Goal: Information Seeking & Learning: Find specific fact

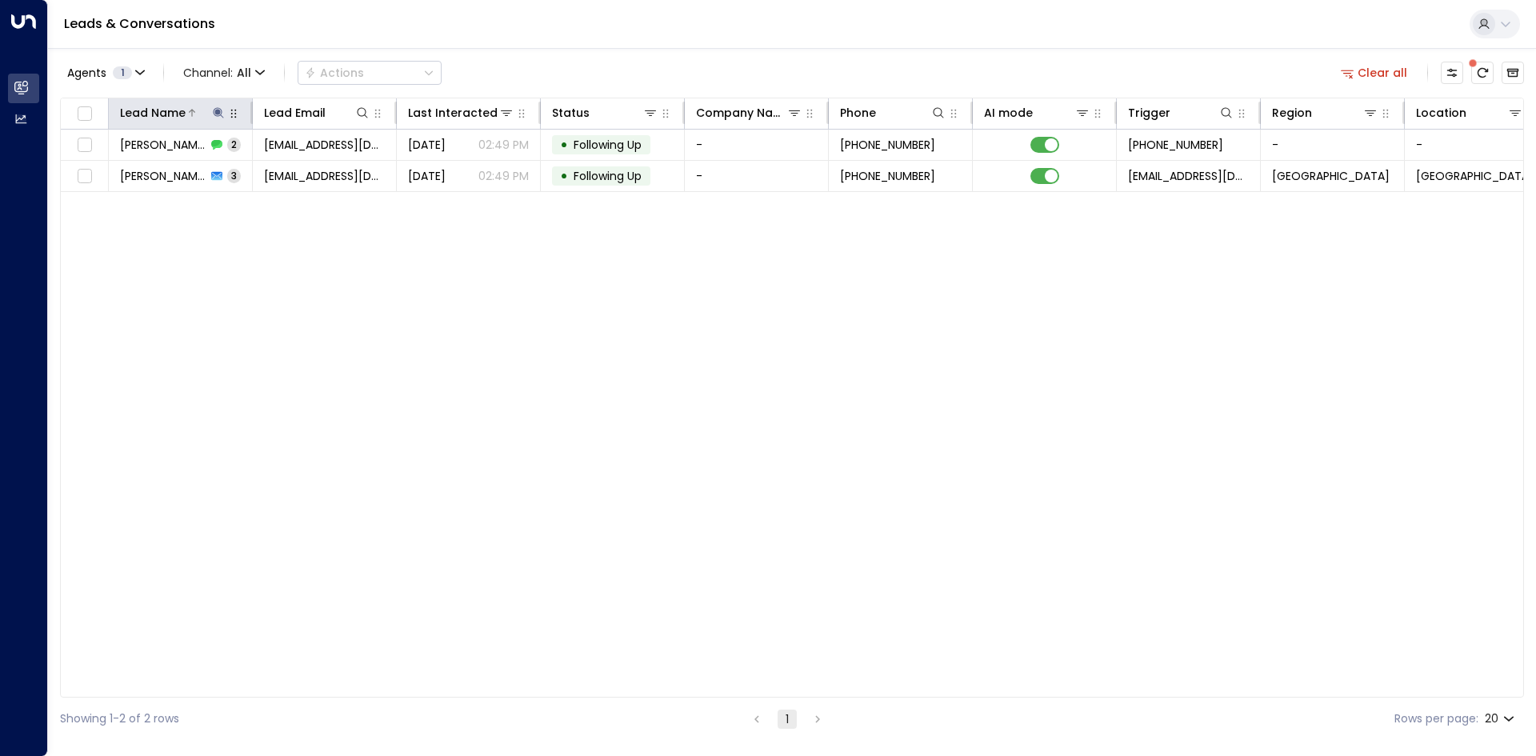
click at [219, 112] on icon at bounding box center [218, 112] width 10 height 10
drag, startPoint x: 313, startPoint y: 168, endPoint x: 210, endPoint y: 174, distance: 102.6
click at [298, 169] on div "****** ​" at bounding box center [218, 170] width 221 height 23
click at [210, 174] on input "******" at bounding box center [208, 171] width 200 height 30
click at [324, 174] on icon "button" at bounding box center [318, 171] width 13 height 13
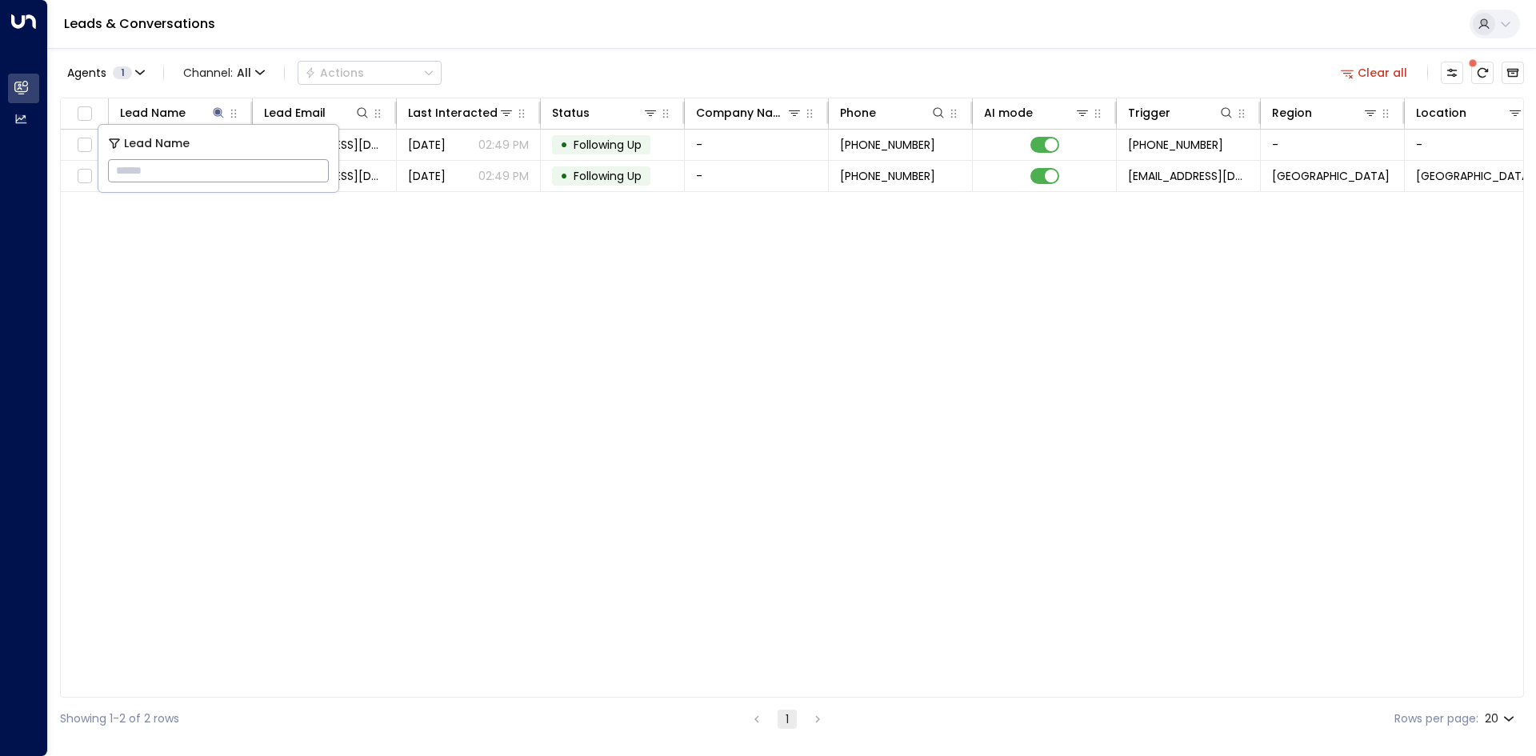
click at [241, 170] on input "text" at bounding box center [218, 171] width 221 height 30
type input "*********"
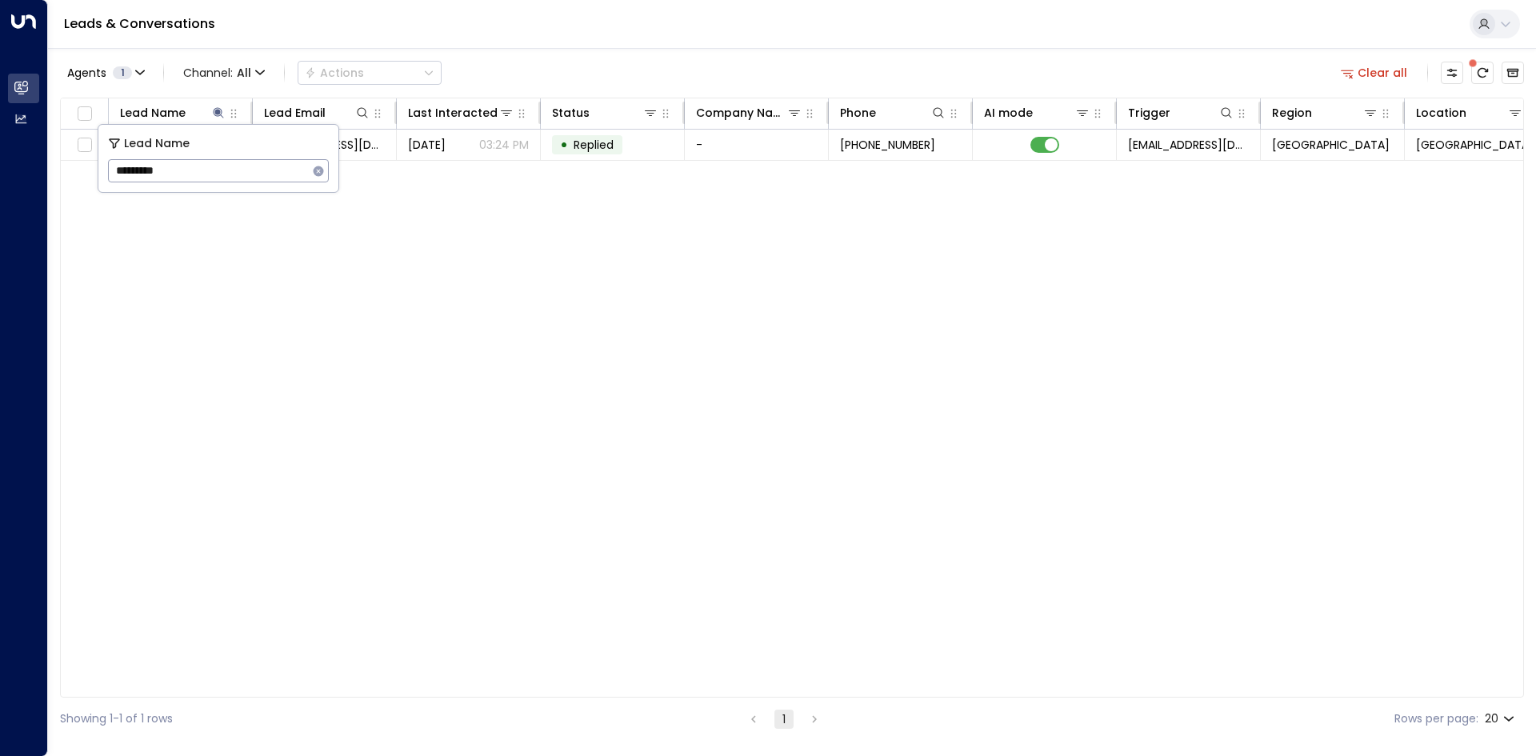
click at [445, 405] on div "Lead Name Lead Email Last Interacted Status Company Name Phone AI mode Trigger …" at bounding box center [792, 398] width 1464 height 600
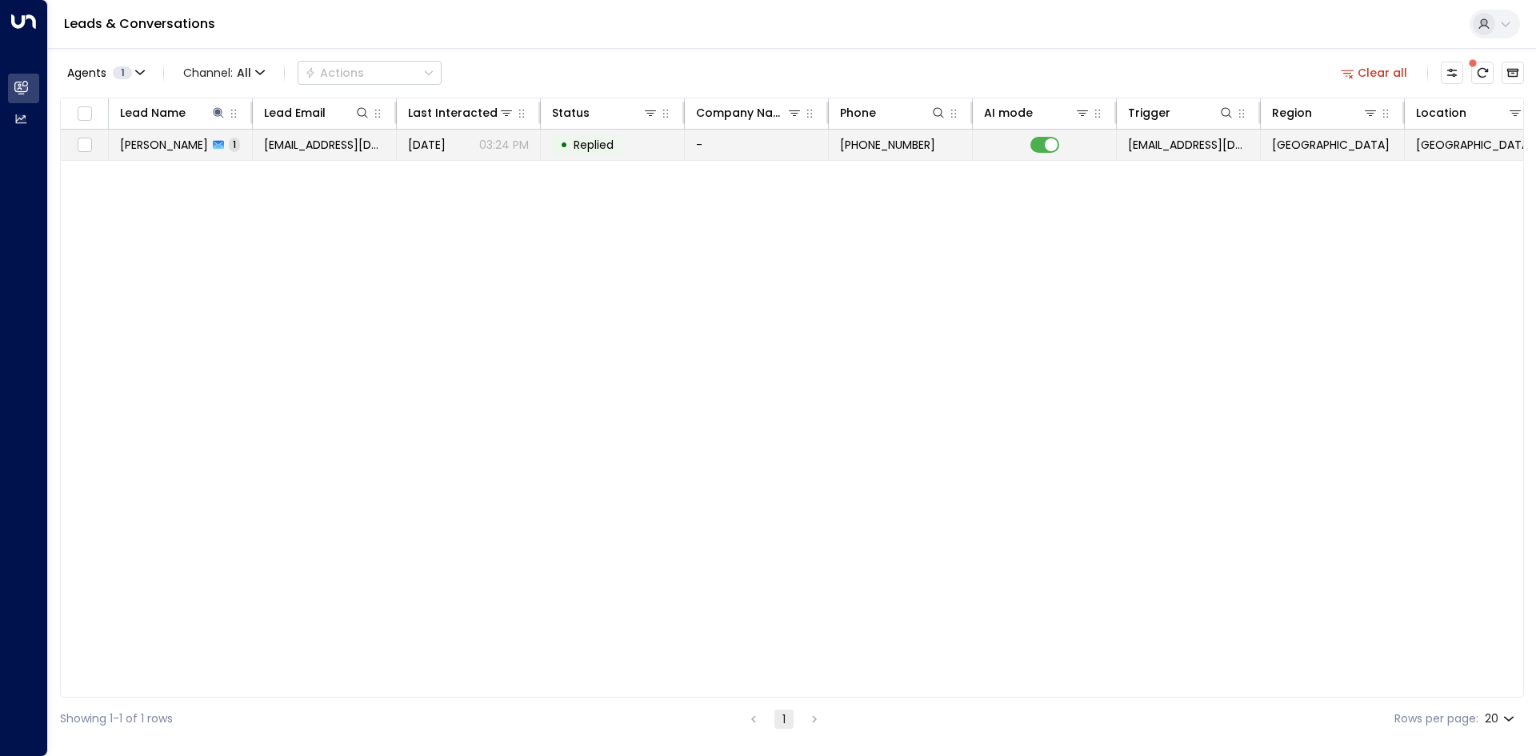
click at [671, 146] on td "• Replied" at bounding box center [613, 145] width 144 height 30
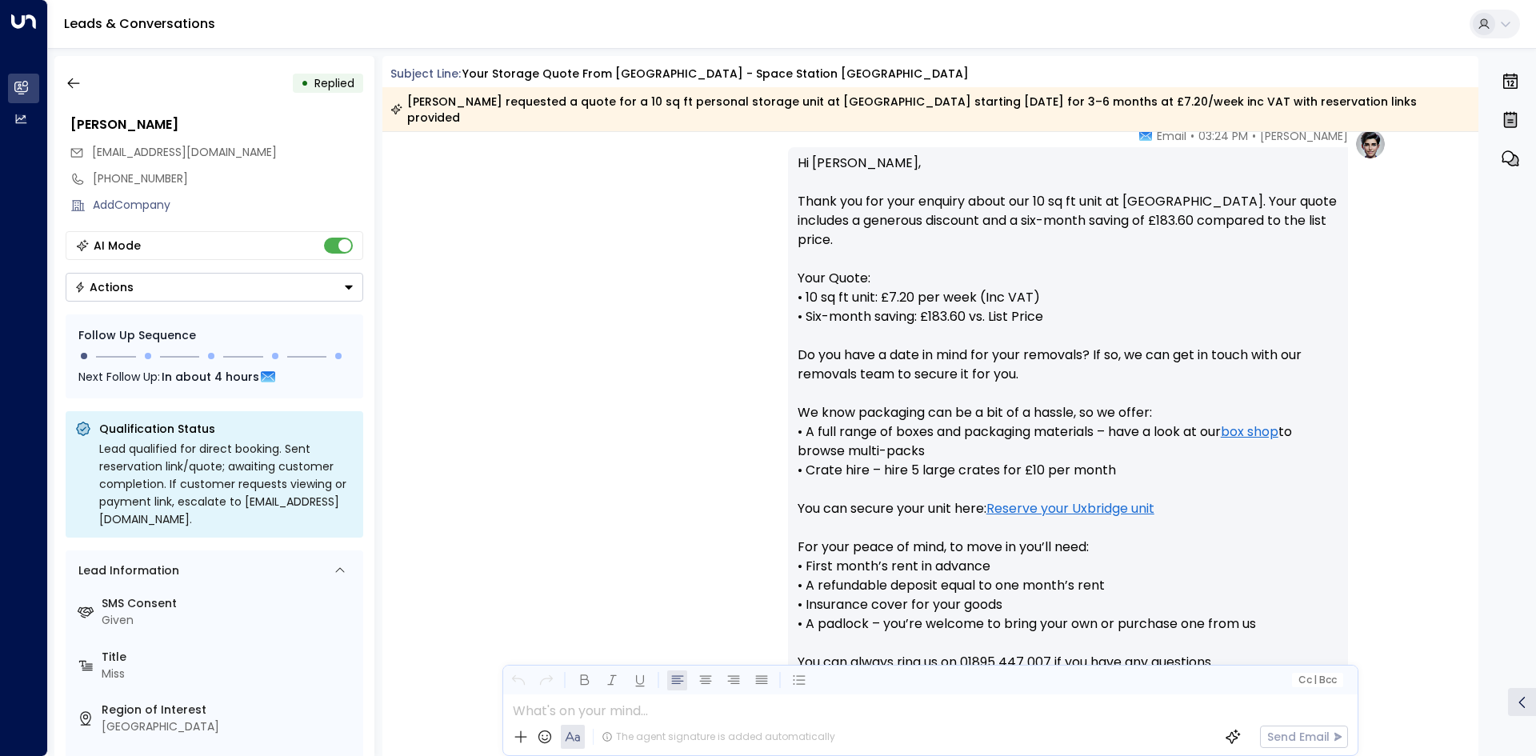
click at [548, 433] on div "[PERSON_NAME] • 03:24 PM • Email Hi [PERSON_NAME], Thank you for your enquiry a…" at bounding box center [930, 470] width 912 height 685
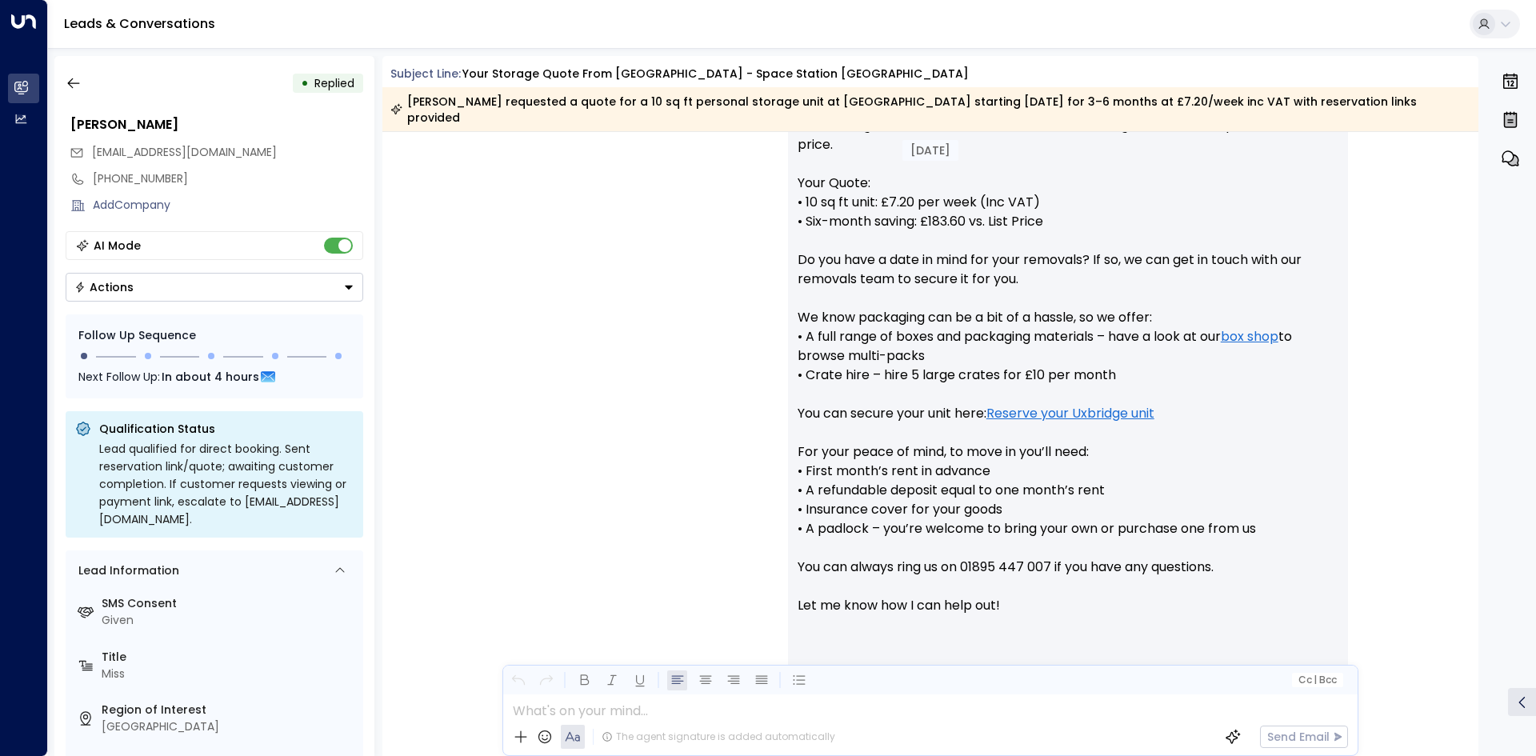
scroll to position [768, 0]
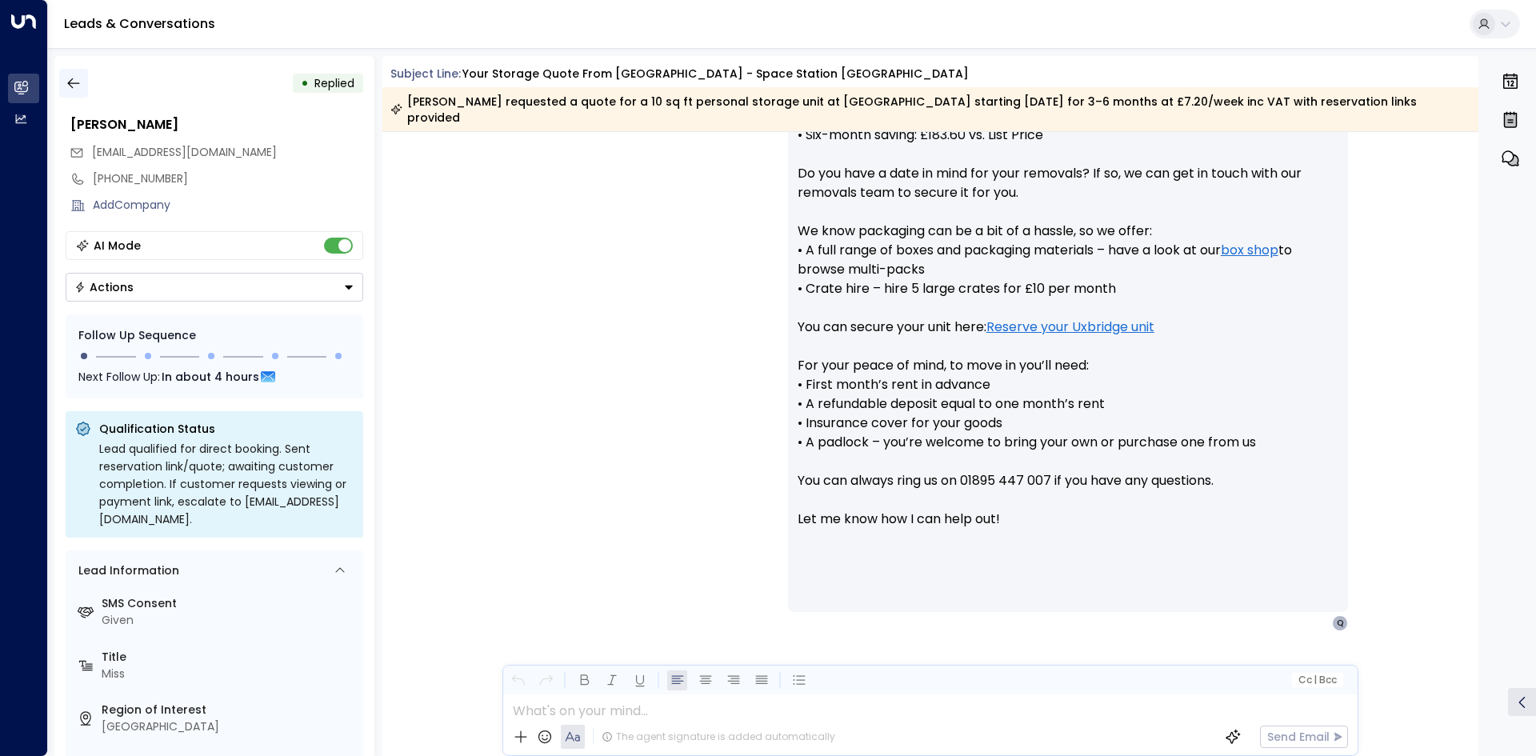
click at [73, 87] on icon "button" at bounding box center [74, 83] width 16 height 16
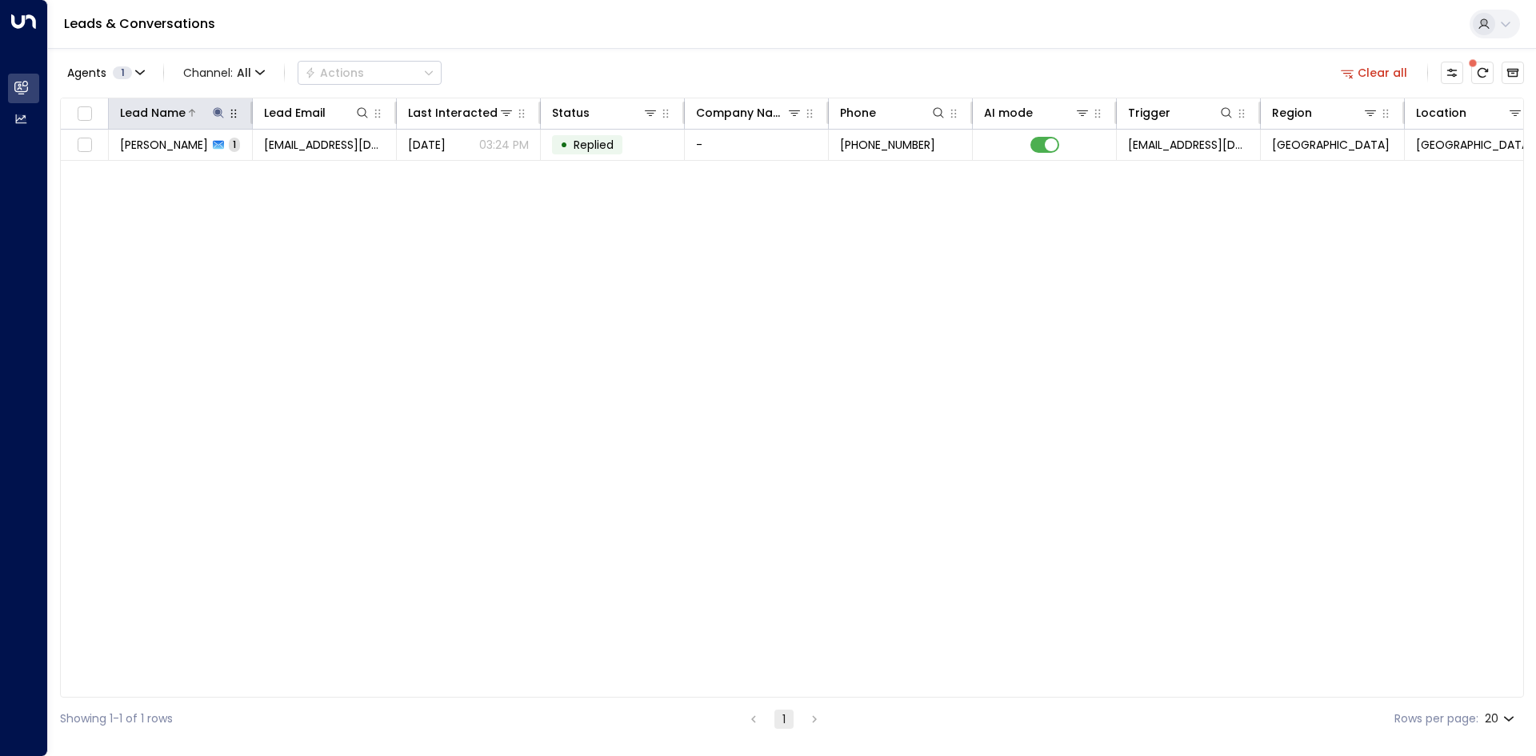
click at [219, 111] on icon at bounding box center [218, 112] width 10 height 10
drag, startPoint x: 313, startPoint y: 169, endPoint x: 258, endPoint y: 171, distance: 55.2
click at [314, 167] on icon "button" at bounding box center [318, 171] width 13 height 13
click at [232, 170] on input "text" at bounding box center [218, 171] width 221 height 30
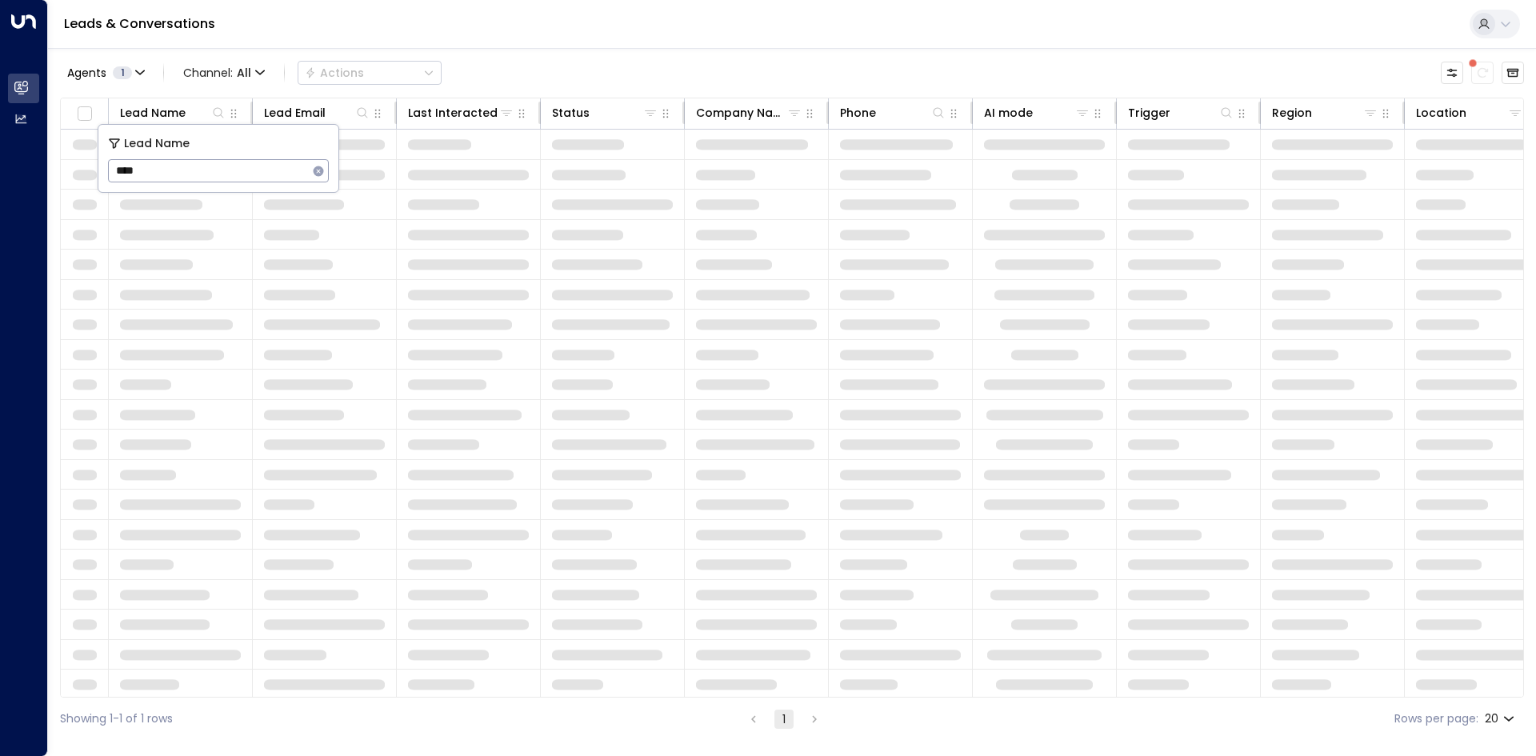
type input "*****"
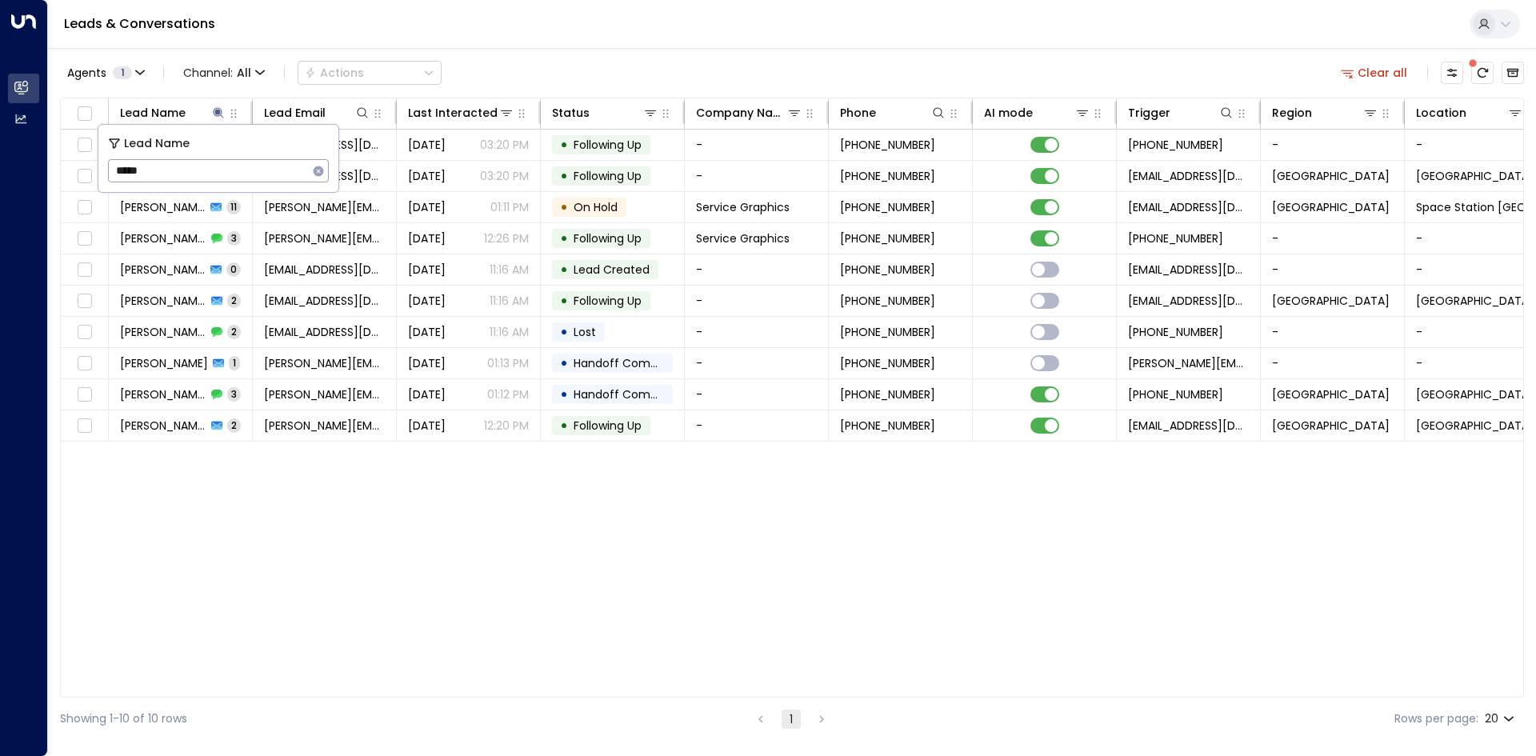
click at [308, 632] on div "Lead Name Lead Email Last Interacted Status Company Name Phone AI mode Trigger …" at bounding box center [792, 398] width 1464 height 600
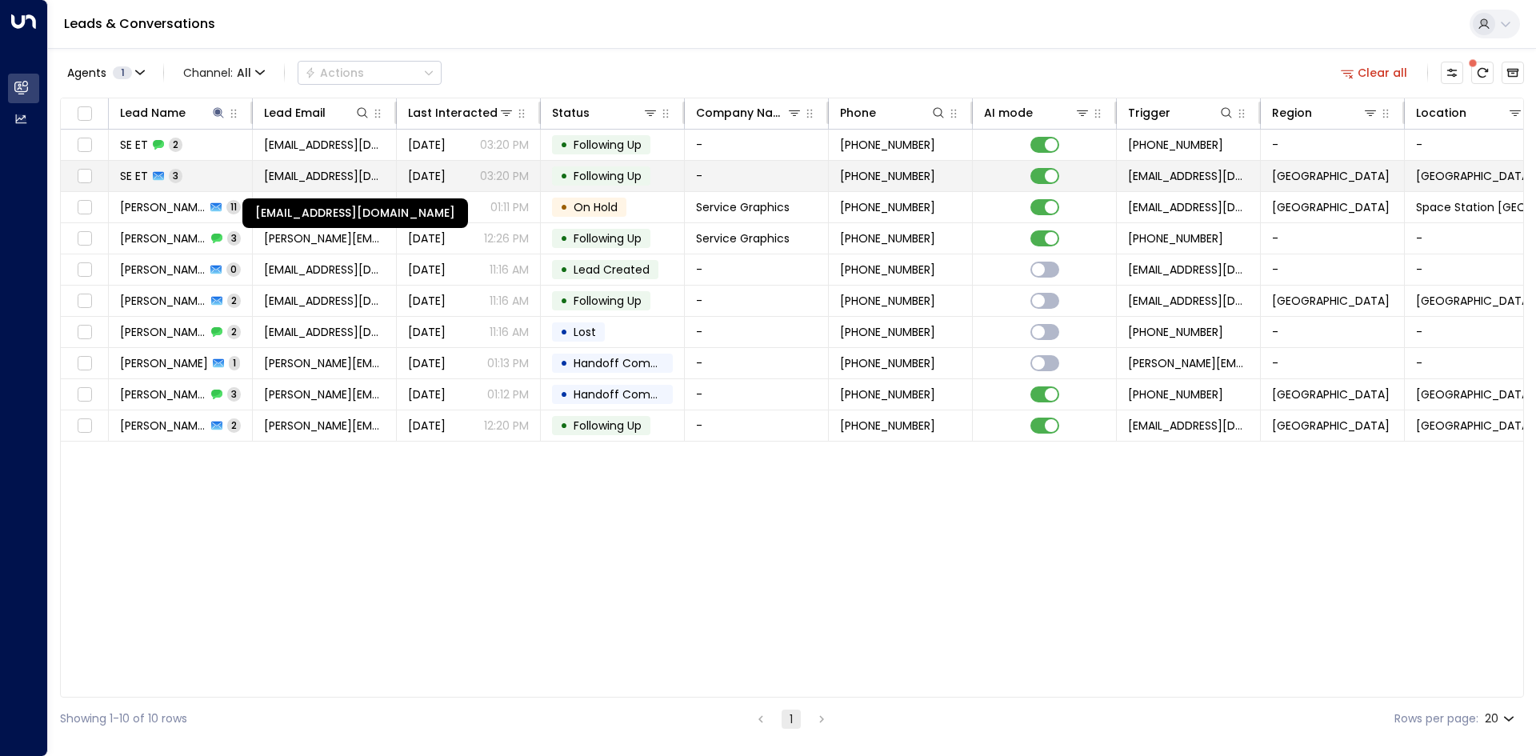
click at [346, 176] on span "[EMAIL_ADDRESS][DOMAIN_NAME]" at bounding box center [324, 176] width 121 height 16
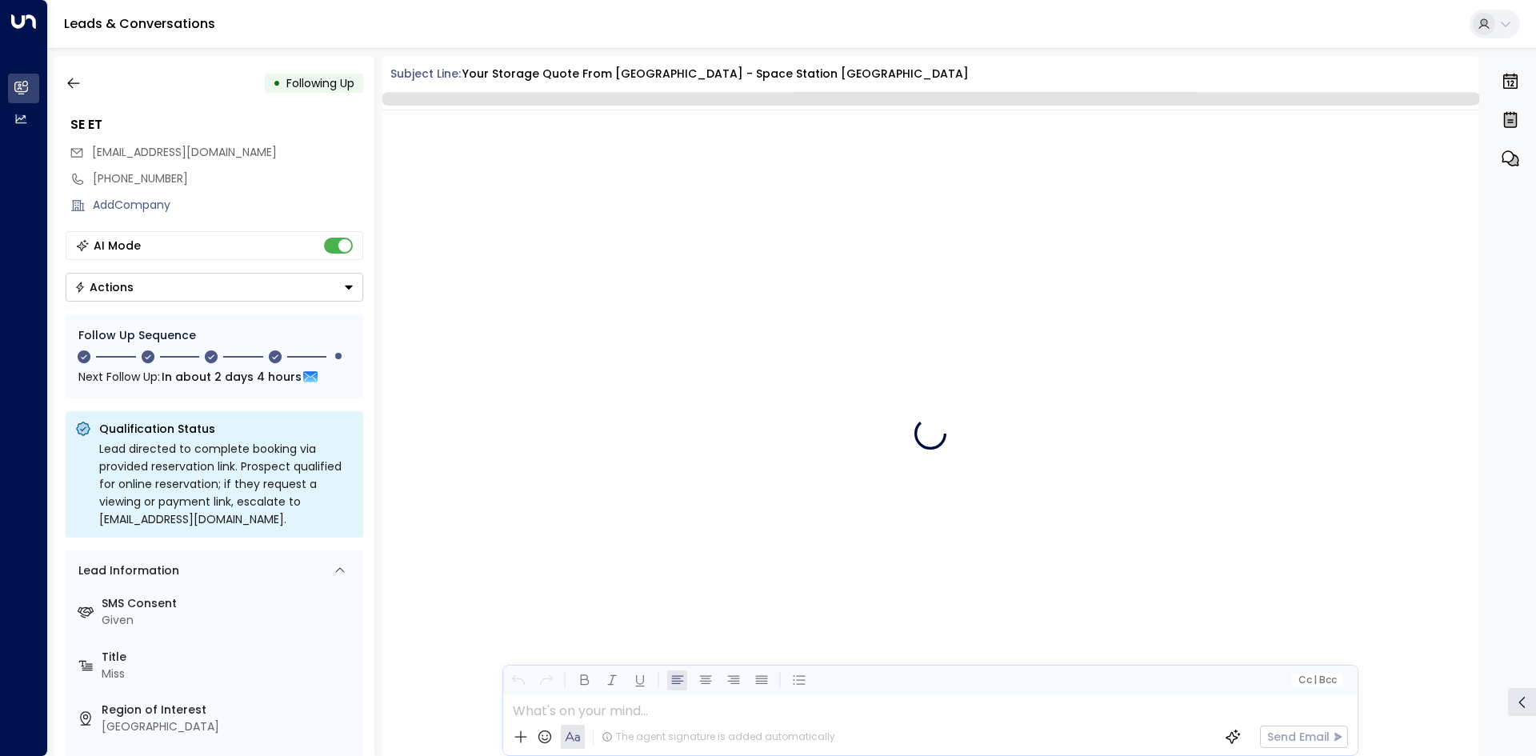
scroll to position [2577, 0]
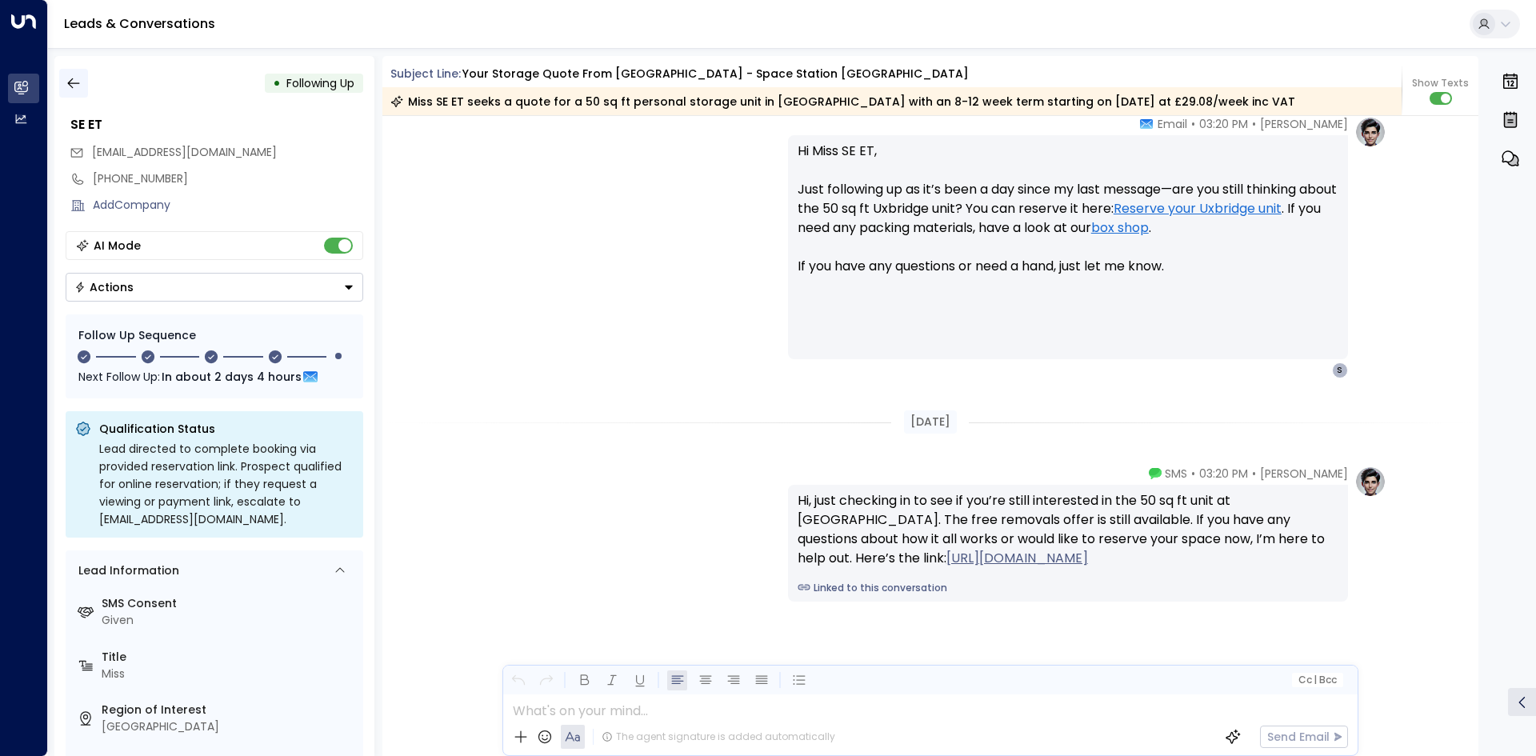
click at [71, 76] on icon "button" at bounding box center [74, 83] width 16 height 16
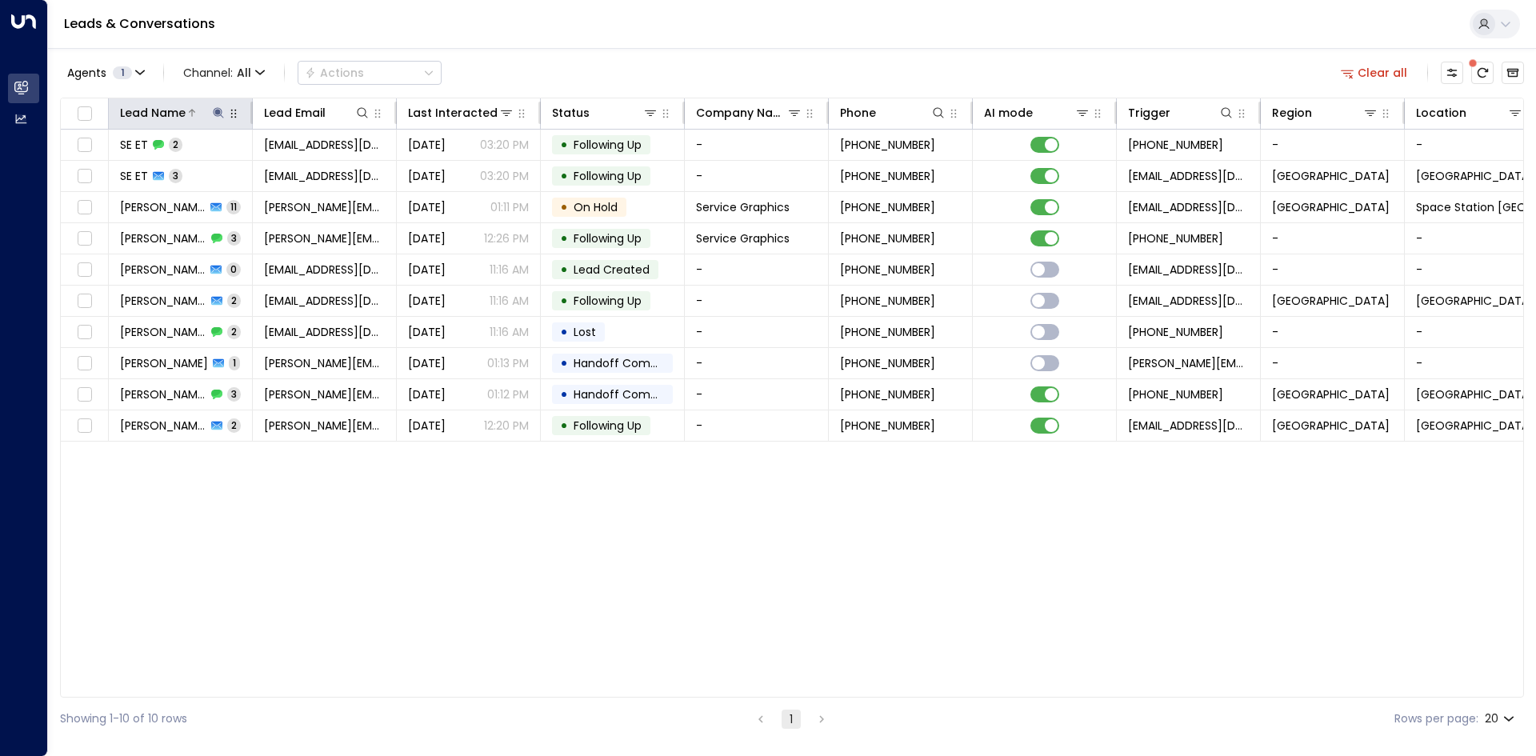
click at [214, 113] on icon at bounding box center [218, 112] width 13 height 13
click at [323, 168] on icon "button" at bounding box center [318, 171] width 13 height 13
